Goal: Navigation & Orientation: Find specific page/section

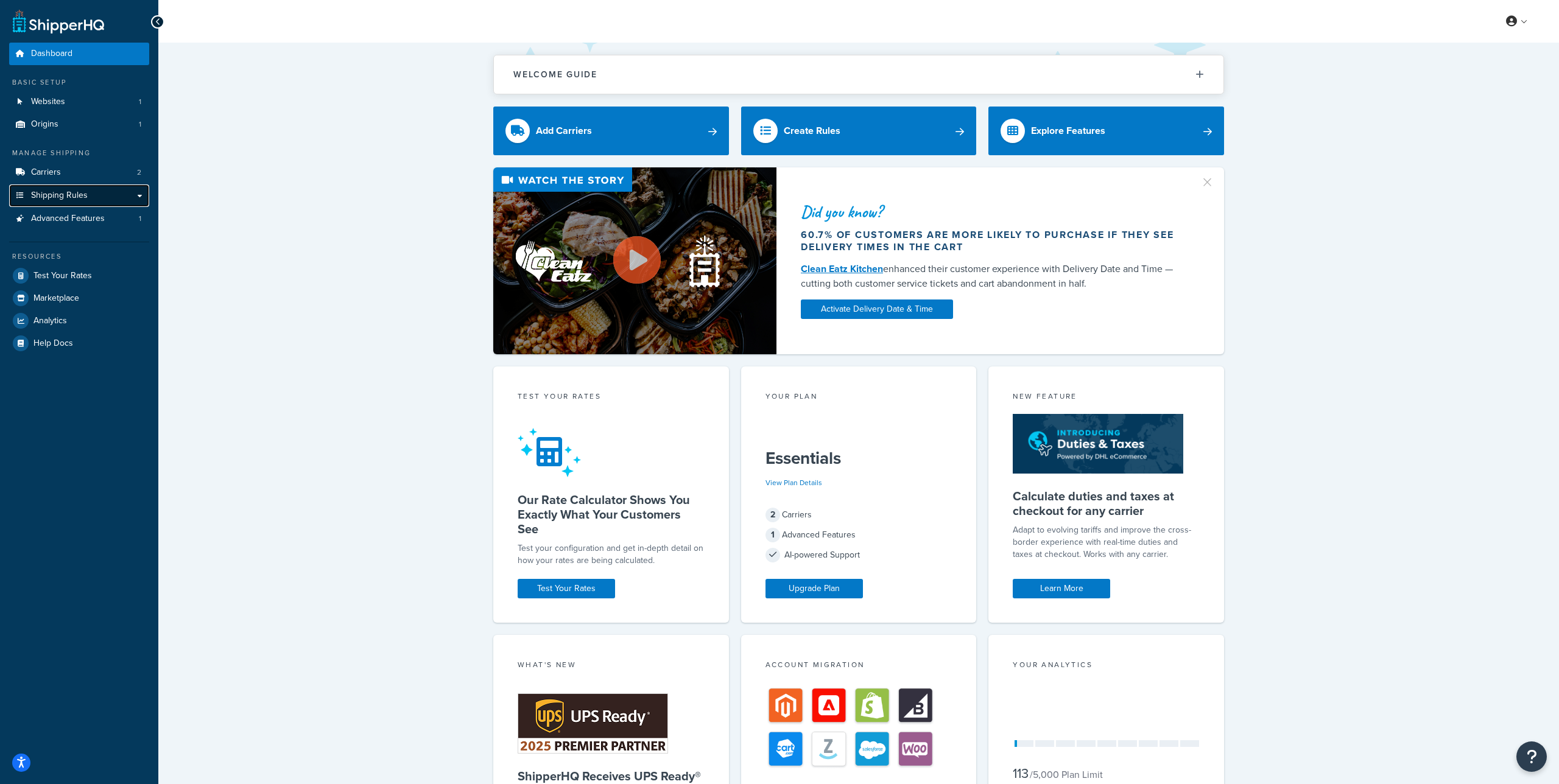
click at [77, 196] on span "Shipping Rules" at bounding box center [59, 196] width 57 height 10
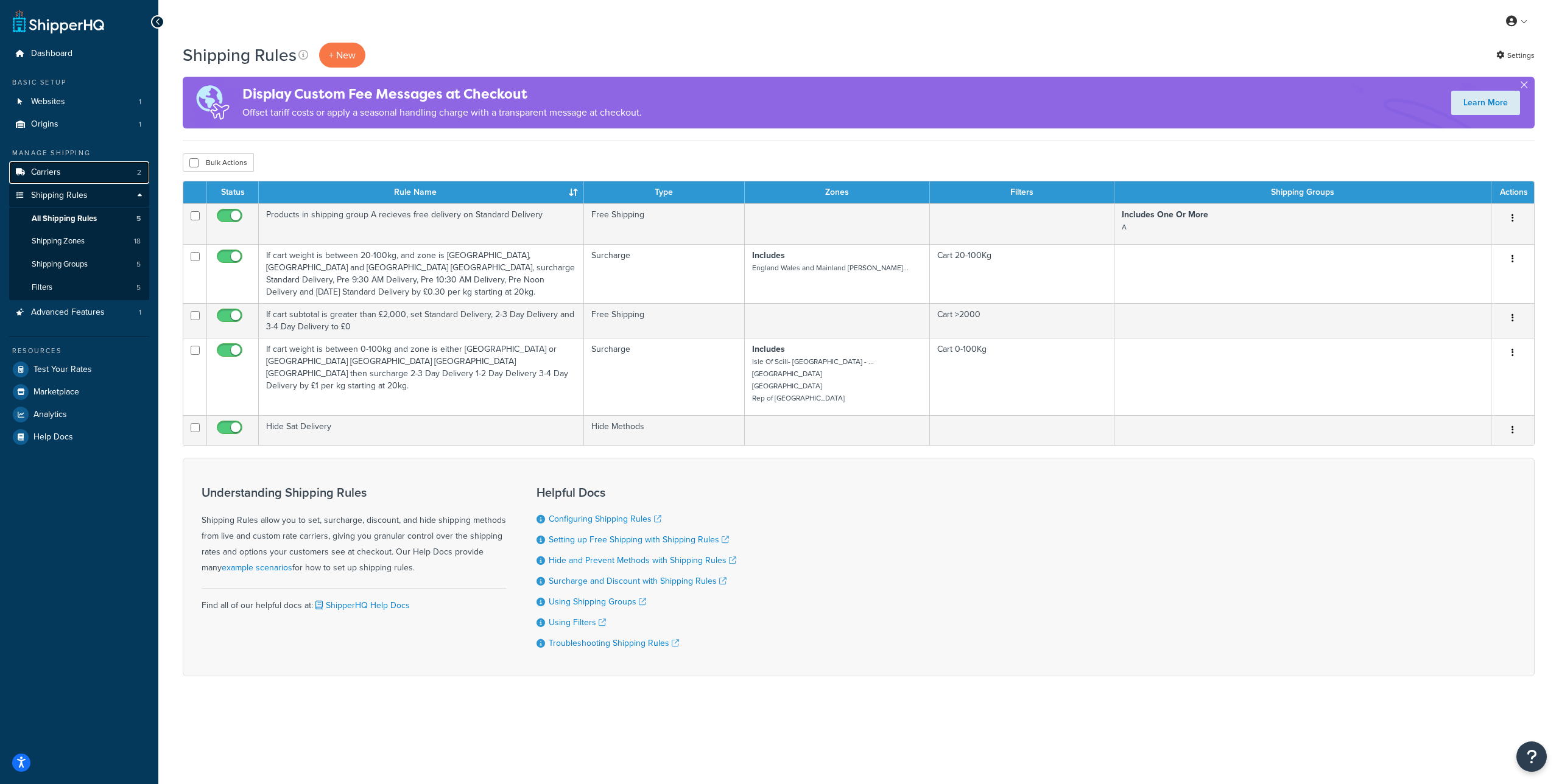
click at [108, 171] on link "Carriers 2" at bounding box center [79, 172] width 140 height 22
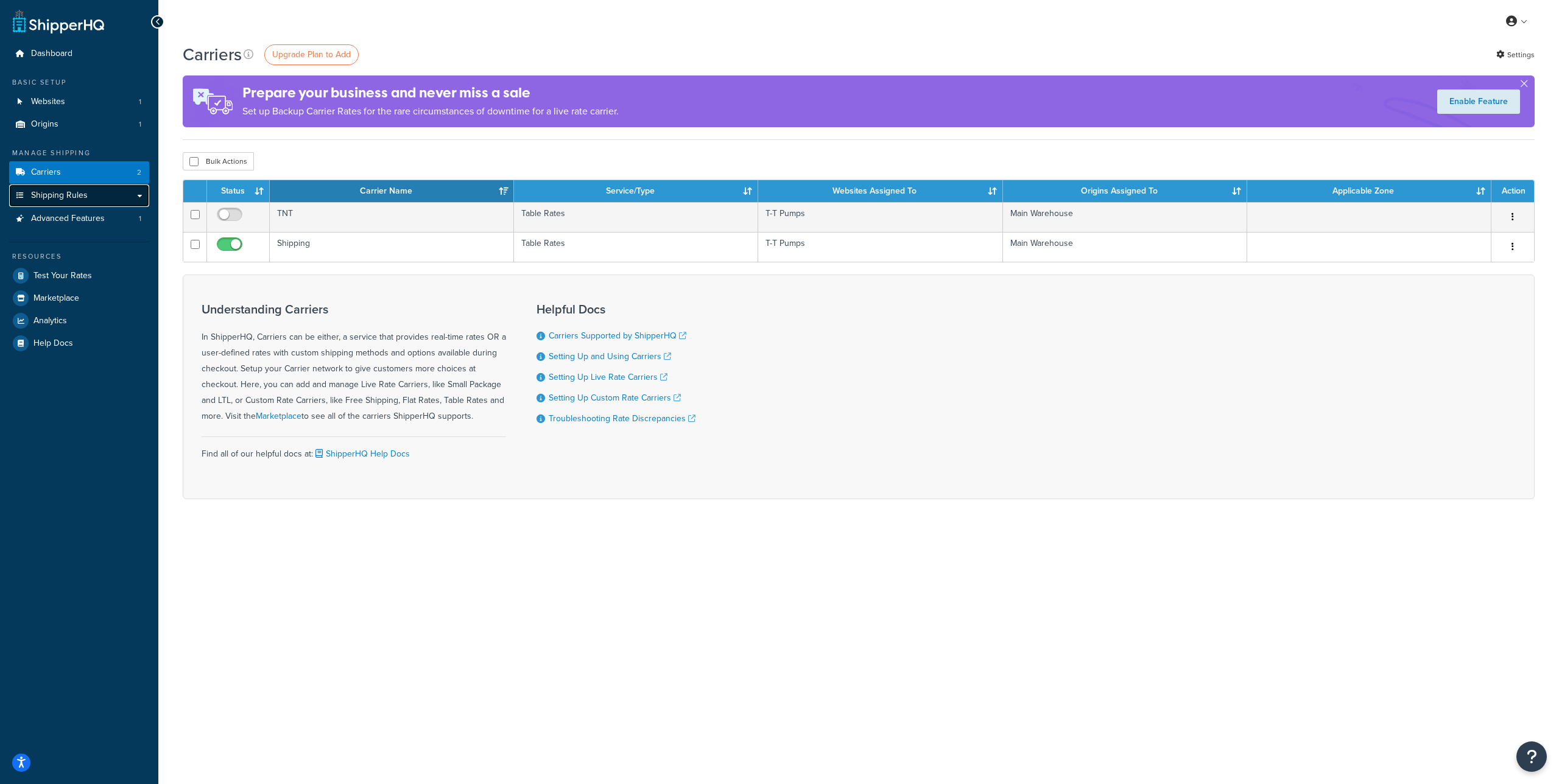
click at [145, 192] on link "Shipping Rules" at bounding box center [79, 195] width 140 height 22
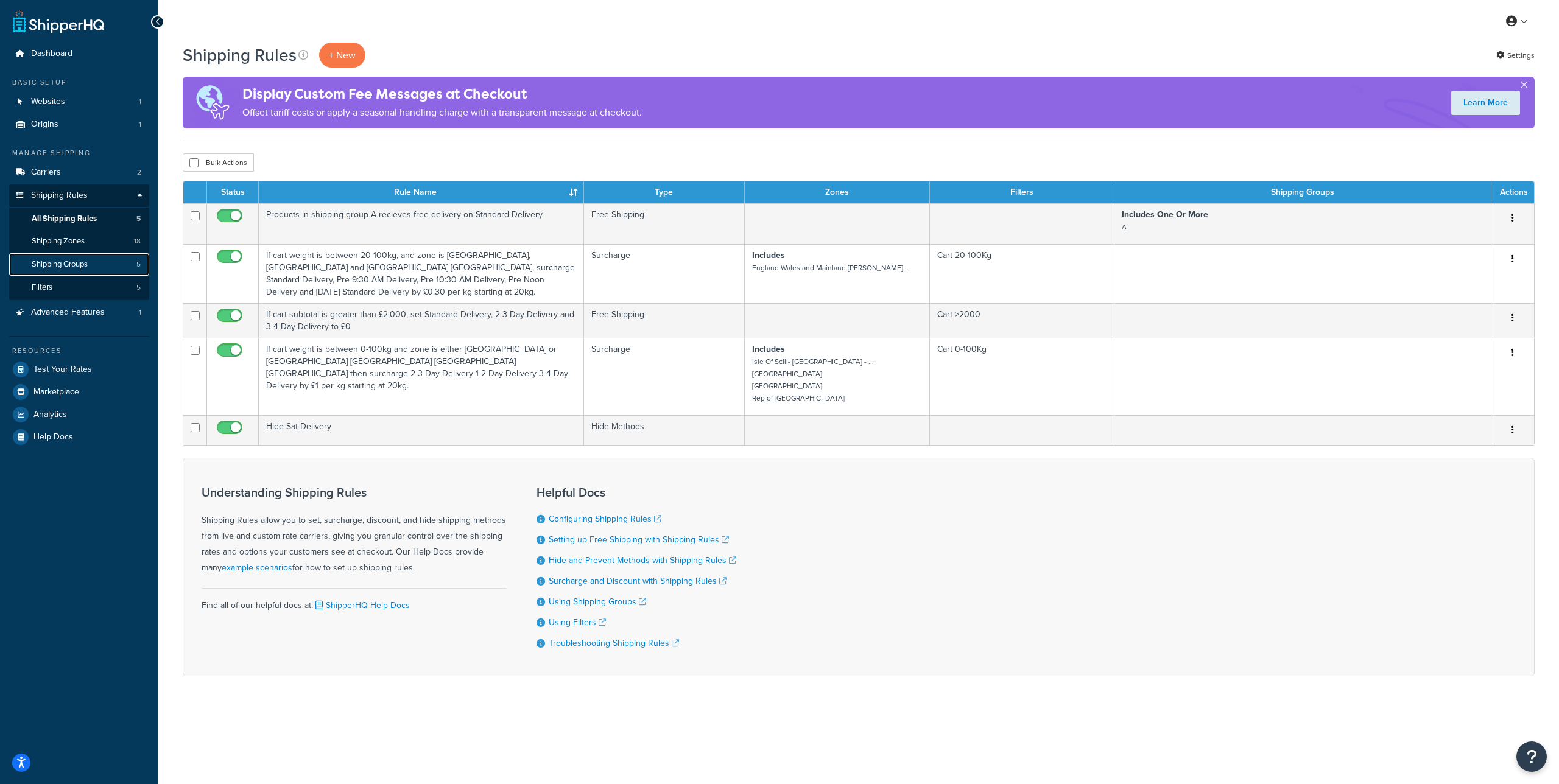
click at [48, 262] on span "Shipping Groups" at bounding box center [59, 264] width 56 height 10
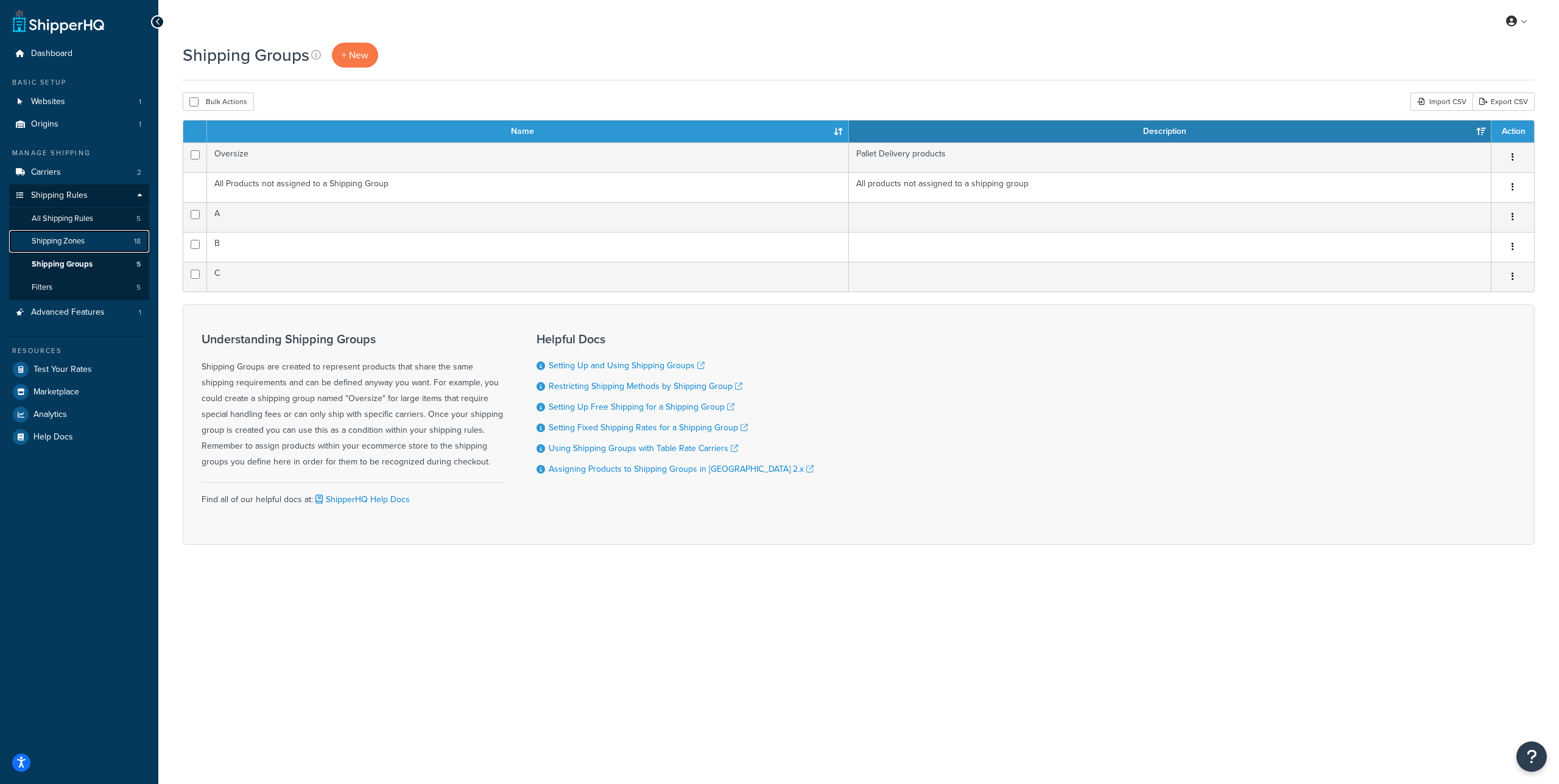
click at [72, 241] on span "Shipping Zones" at bounding box center [58, 242] width 53 height 10
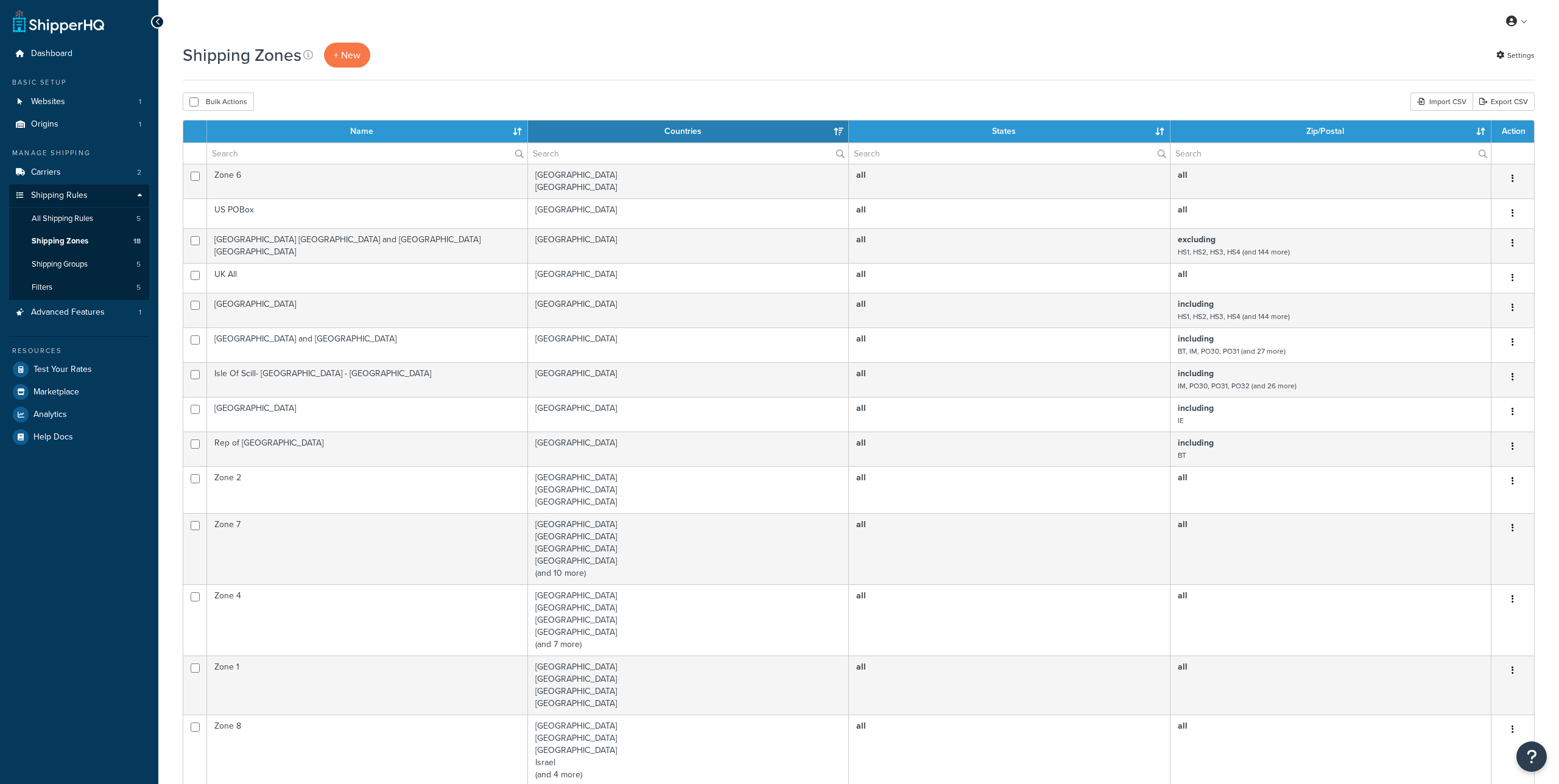
select select "15"
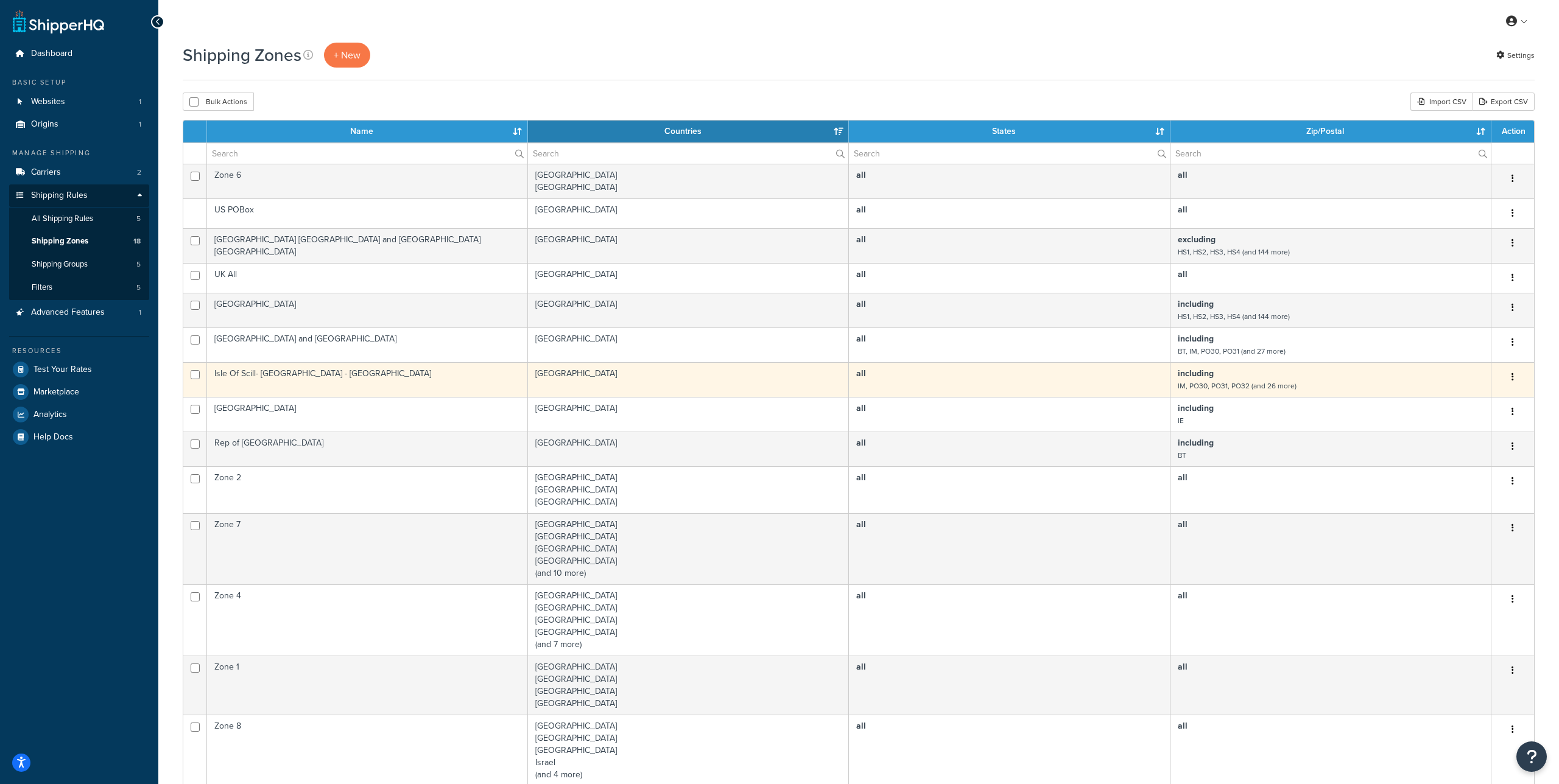
scroll to position [9, 0]
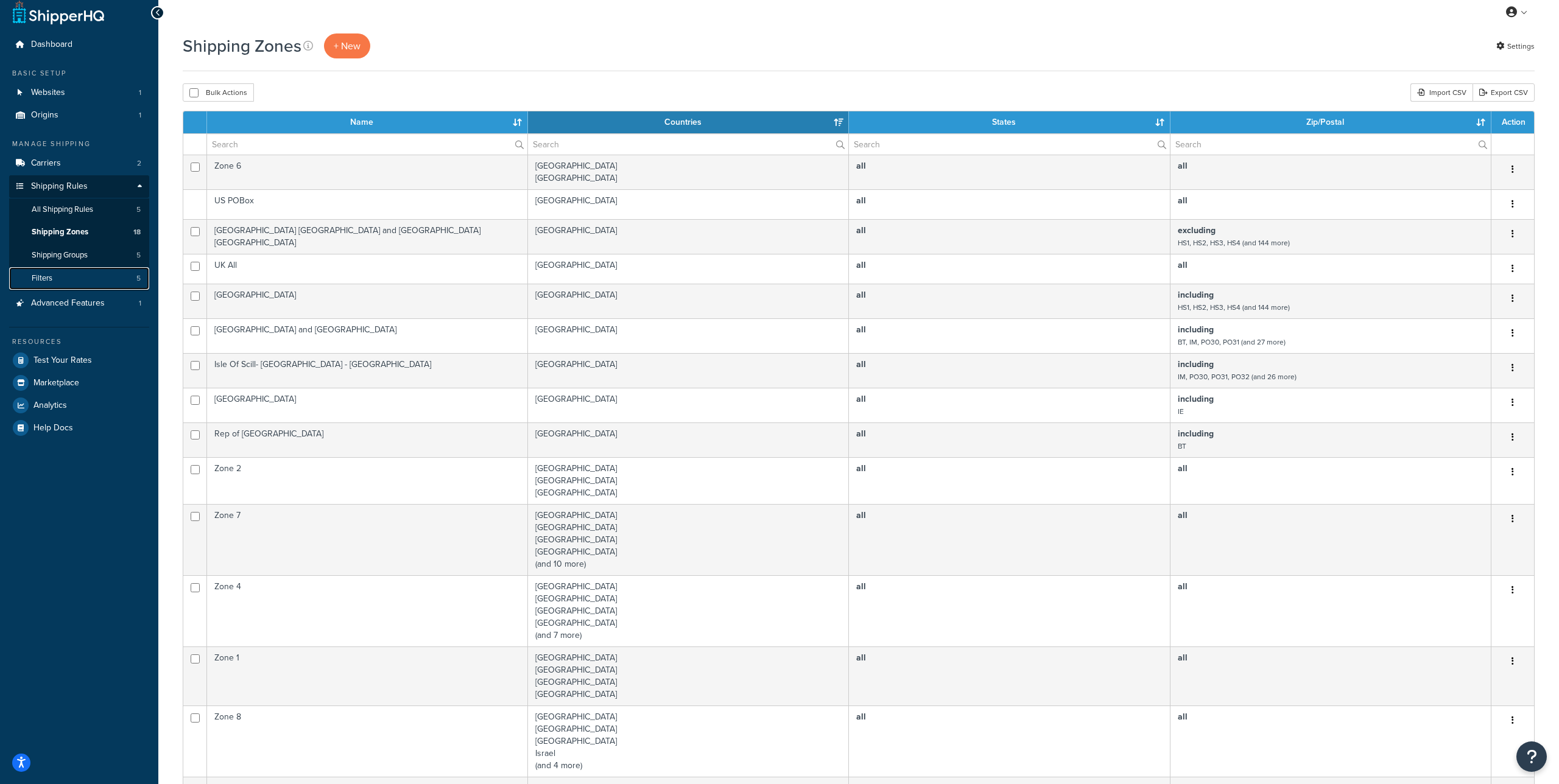
click at [63, 281] on link "Filters 5" at bounding box center [79, 278] width 140 height 22
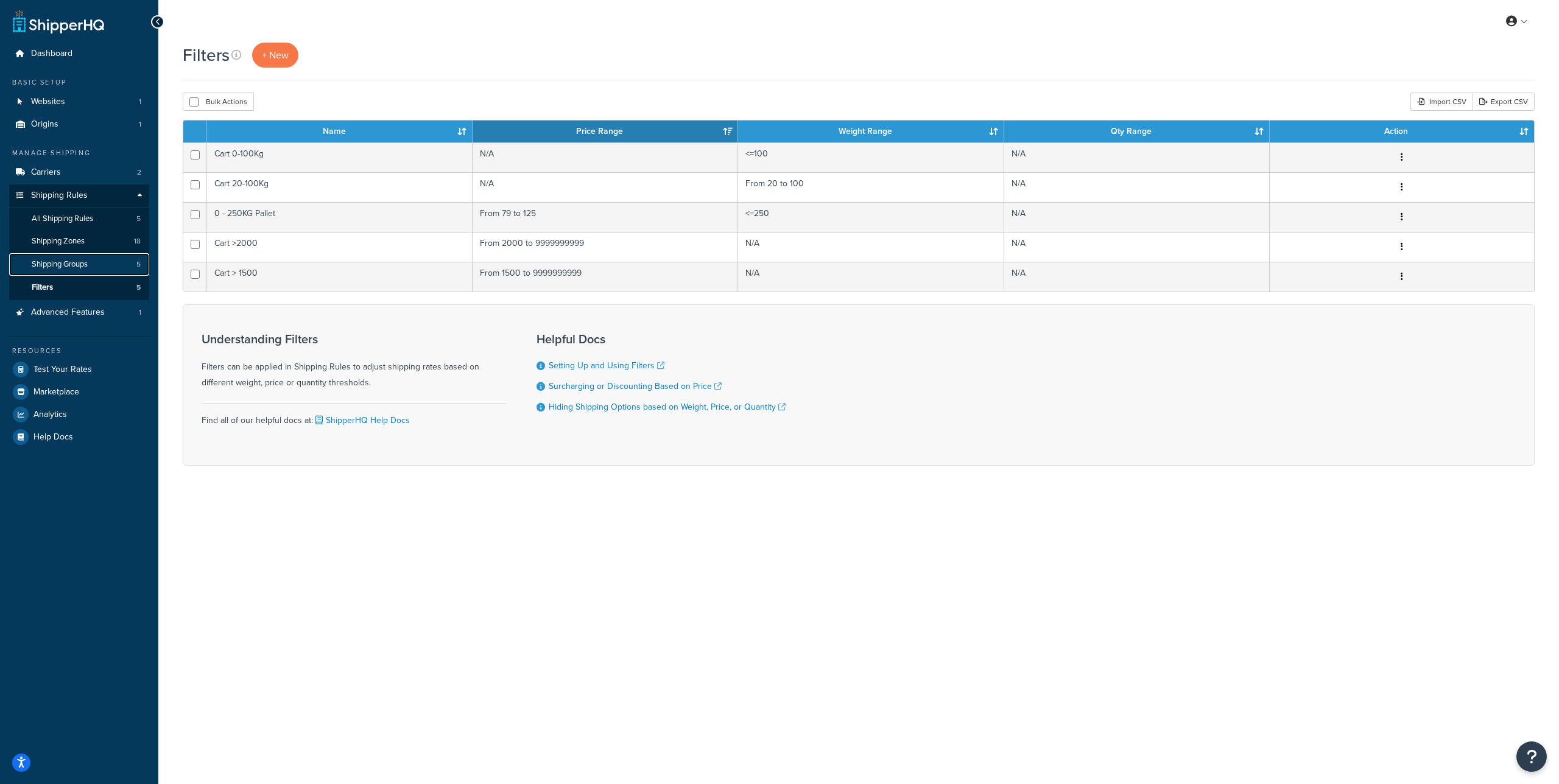
click at [65, 270] on link "Shipping Groups 5" at bounding box center [79, 264] width 140 height 22
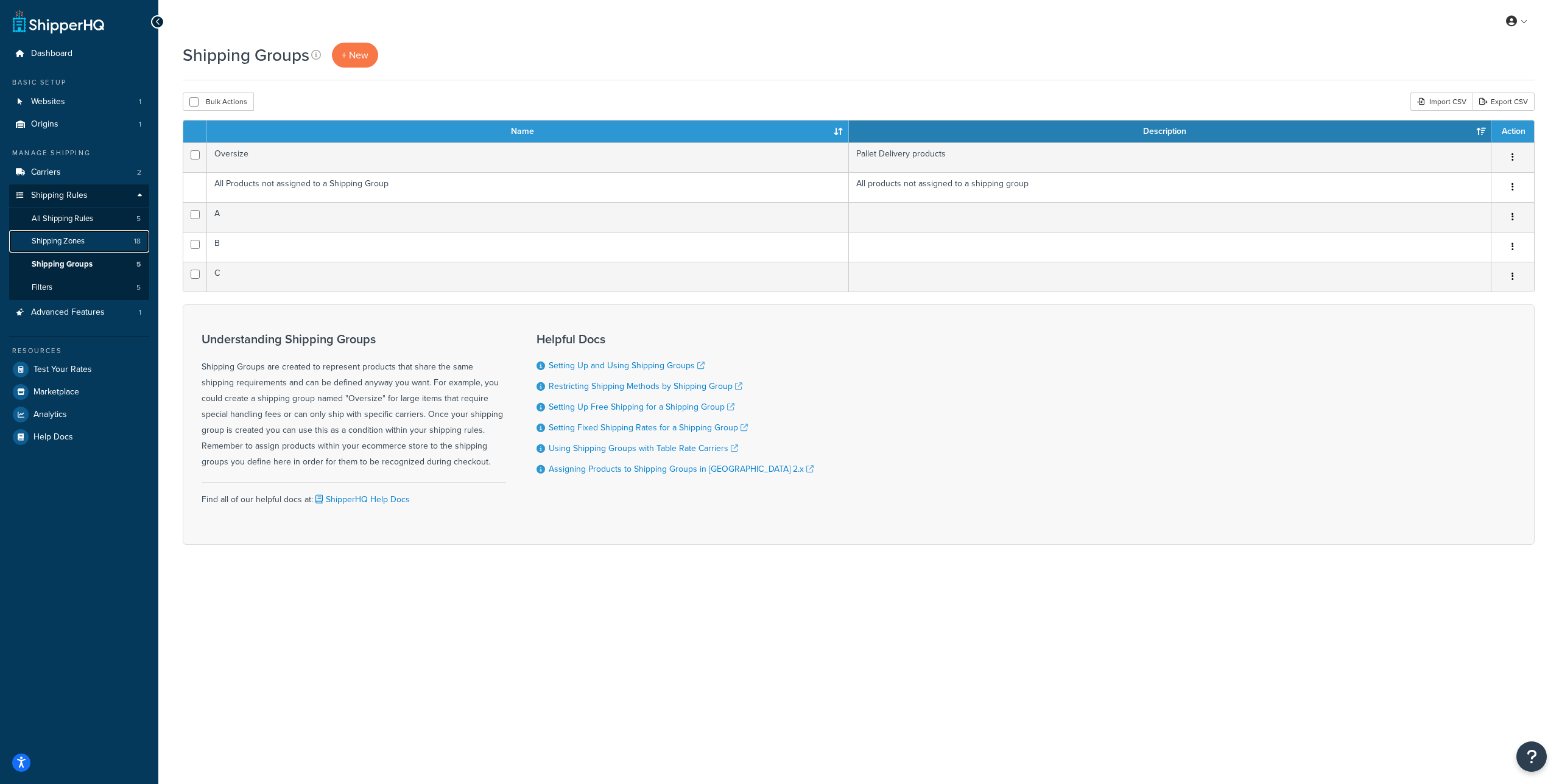
click at [66, 246] on span "Shipping Zones" at bounding box center [58, 242] width 53 height 10
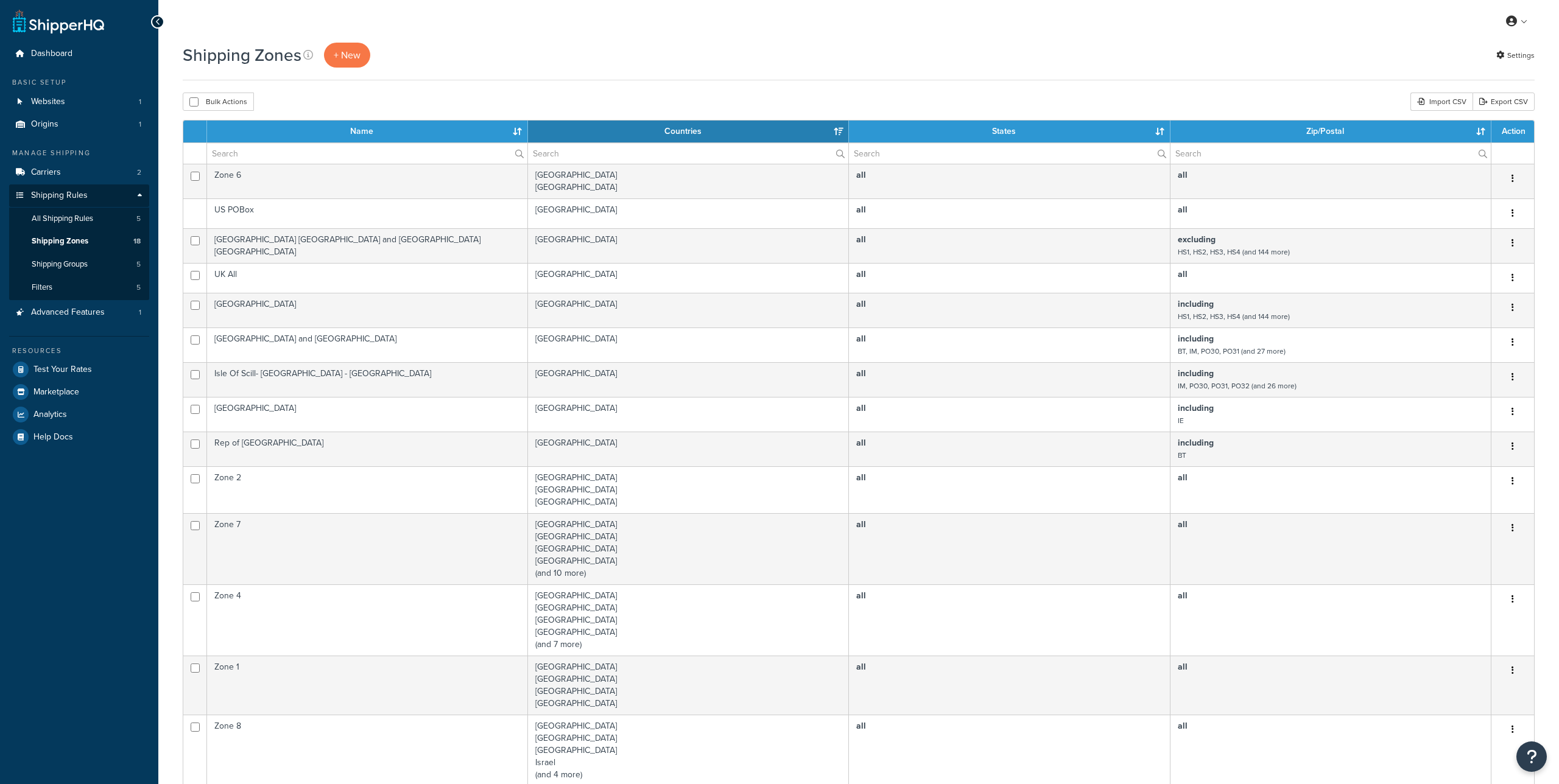
select select "15"
click at [66, 219] on span "All Shipping Rules" at bounding box center [62, 219] width 62 height 10
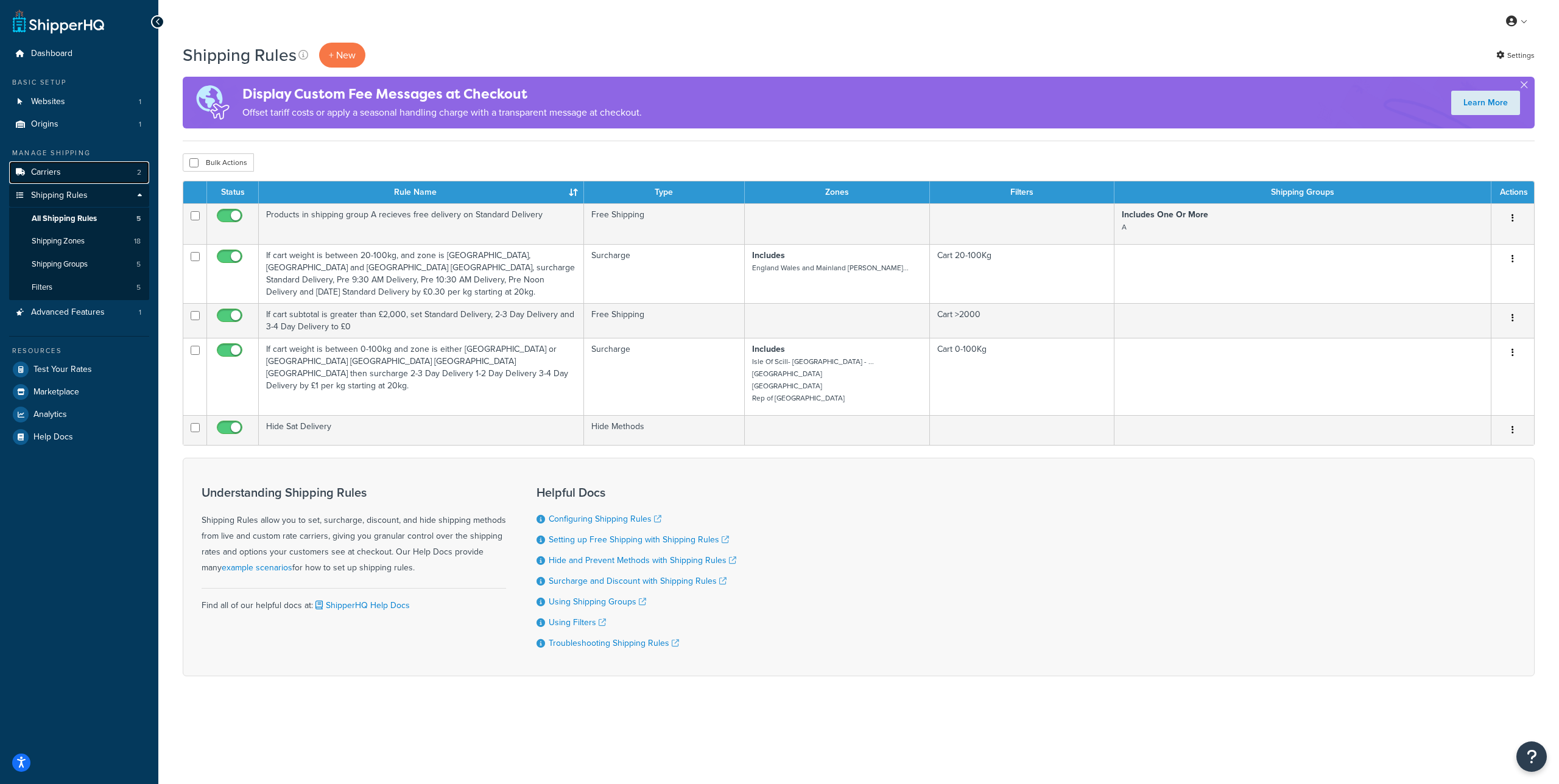
click at [68, 171] on link "Carriers 2" at bounding box center [79, 172] width 140 height 22
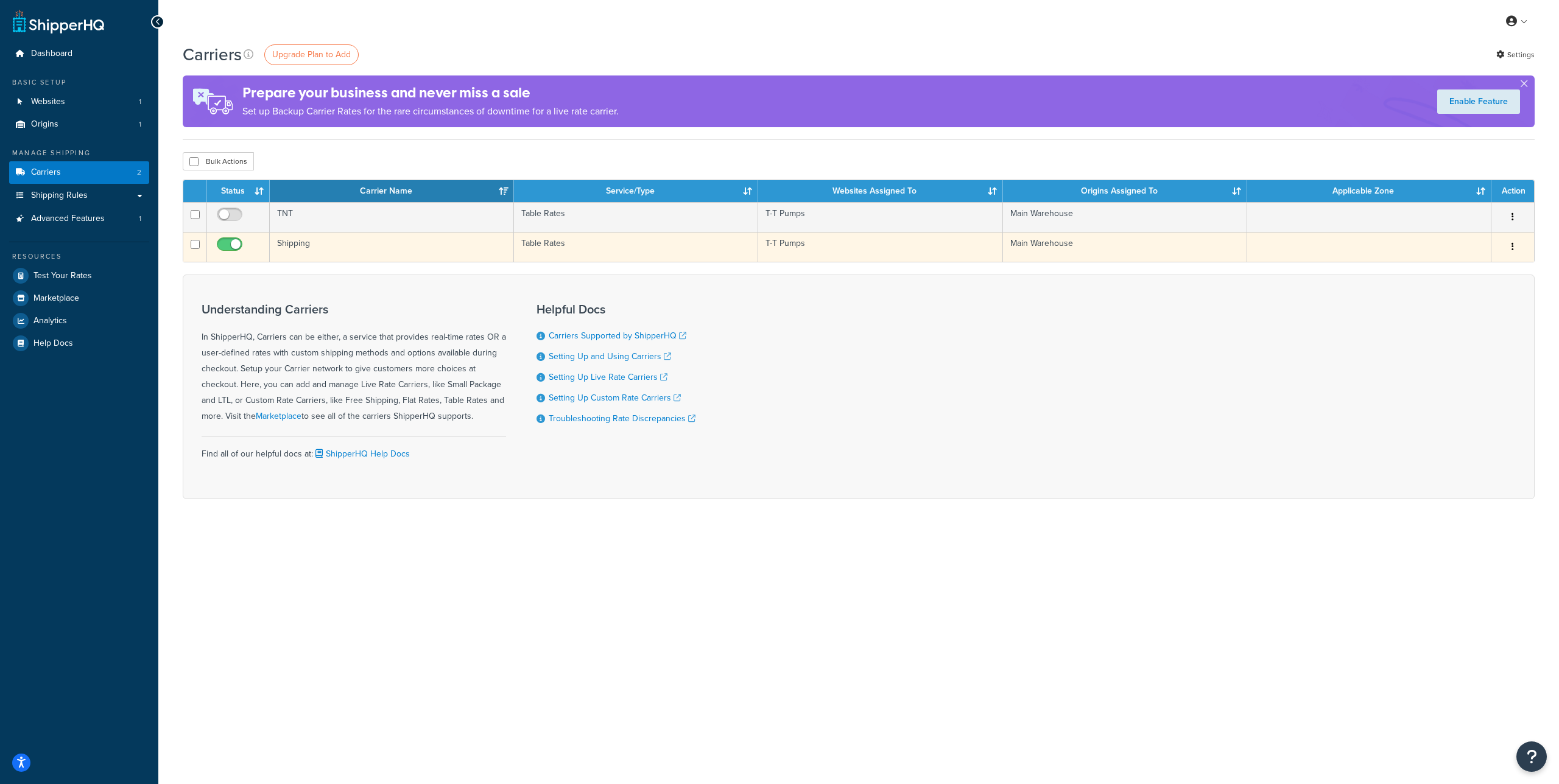
click at [879, 243] on td "T-T Pumps" at bounding box center [880, 247] width 244 height 30
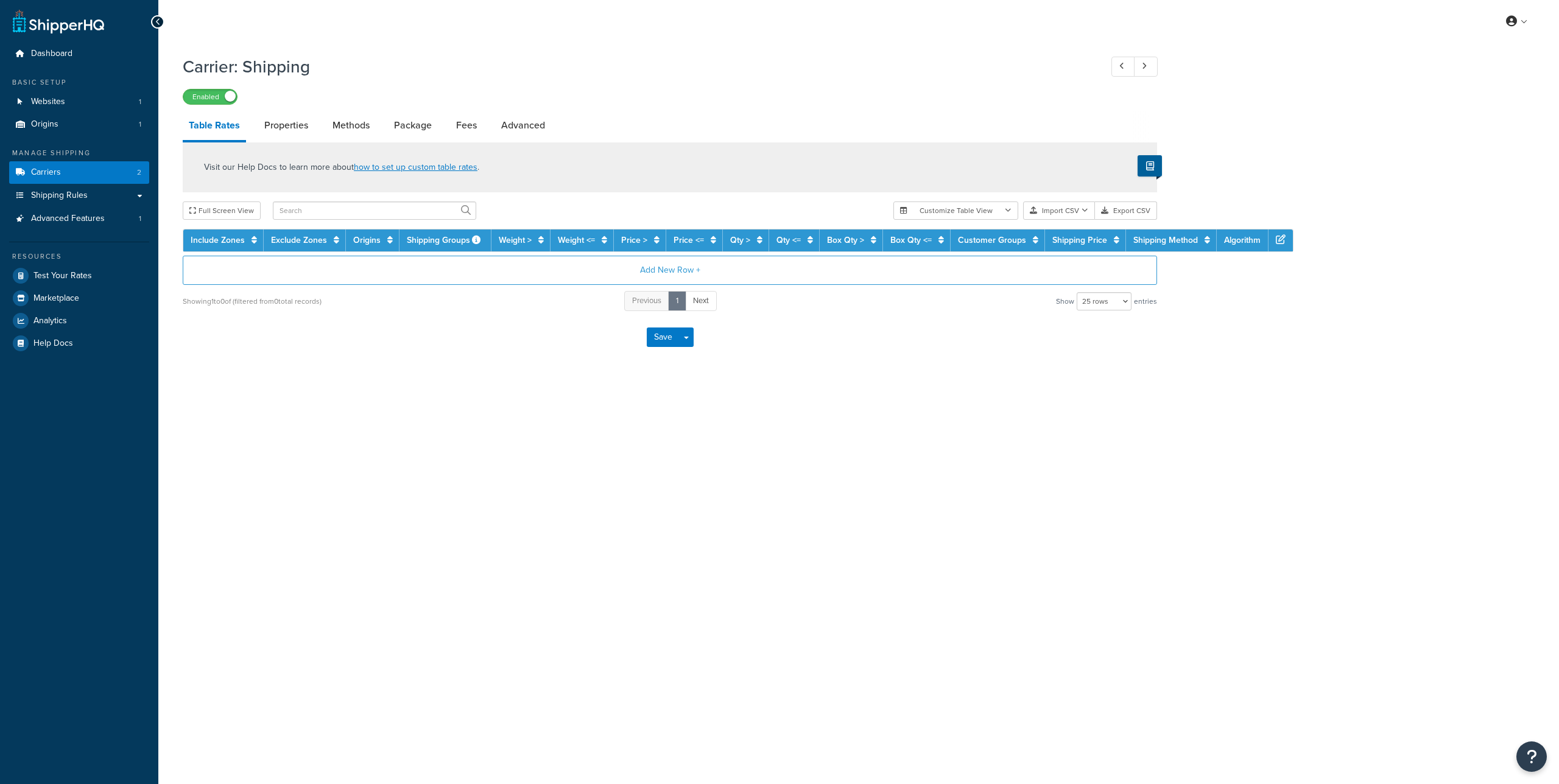
select select "25"
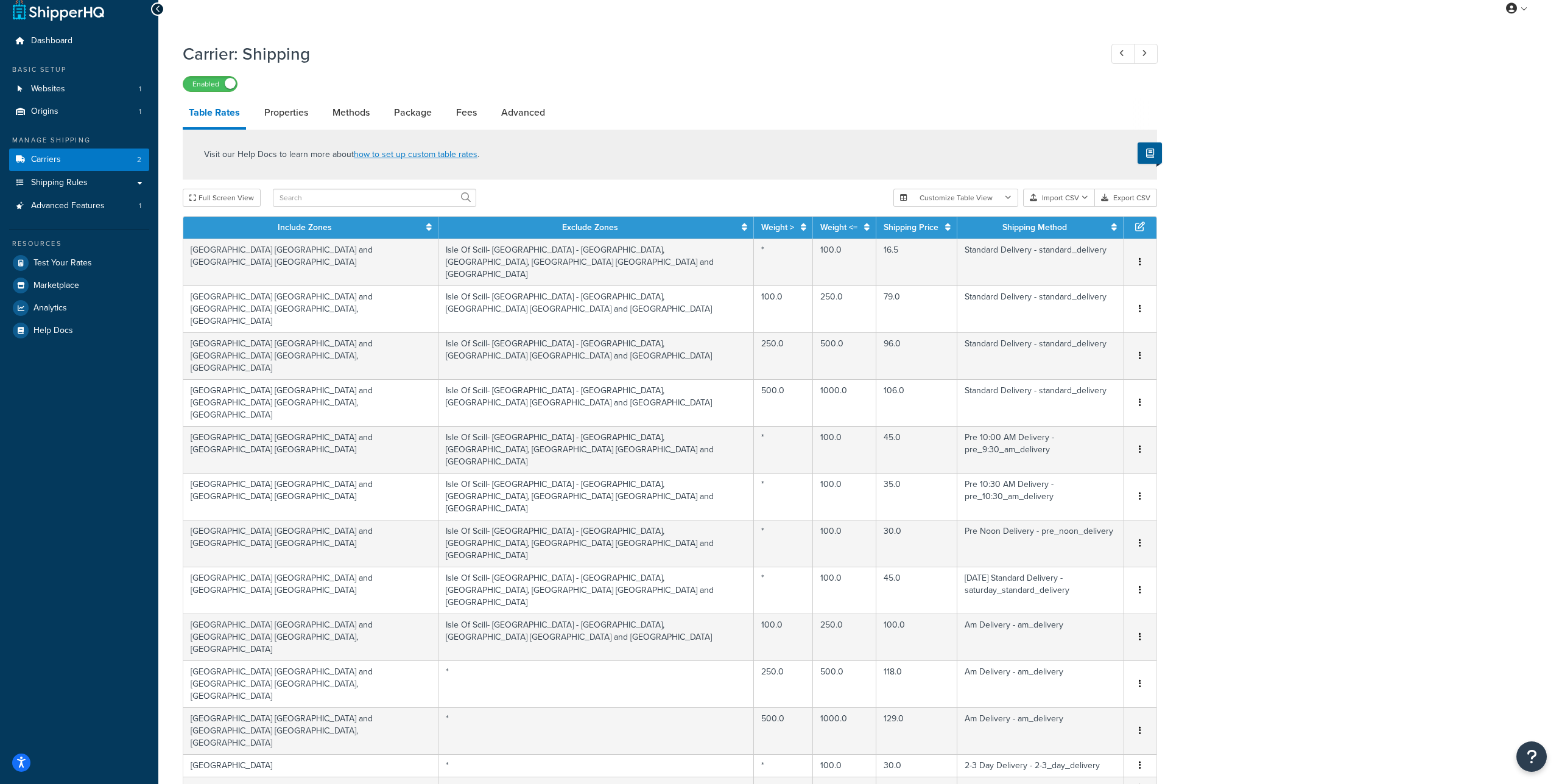
scroll to position [100, 0]
